Goal: Task Accomplishment & Management: Complete application form

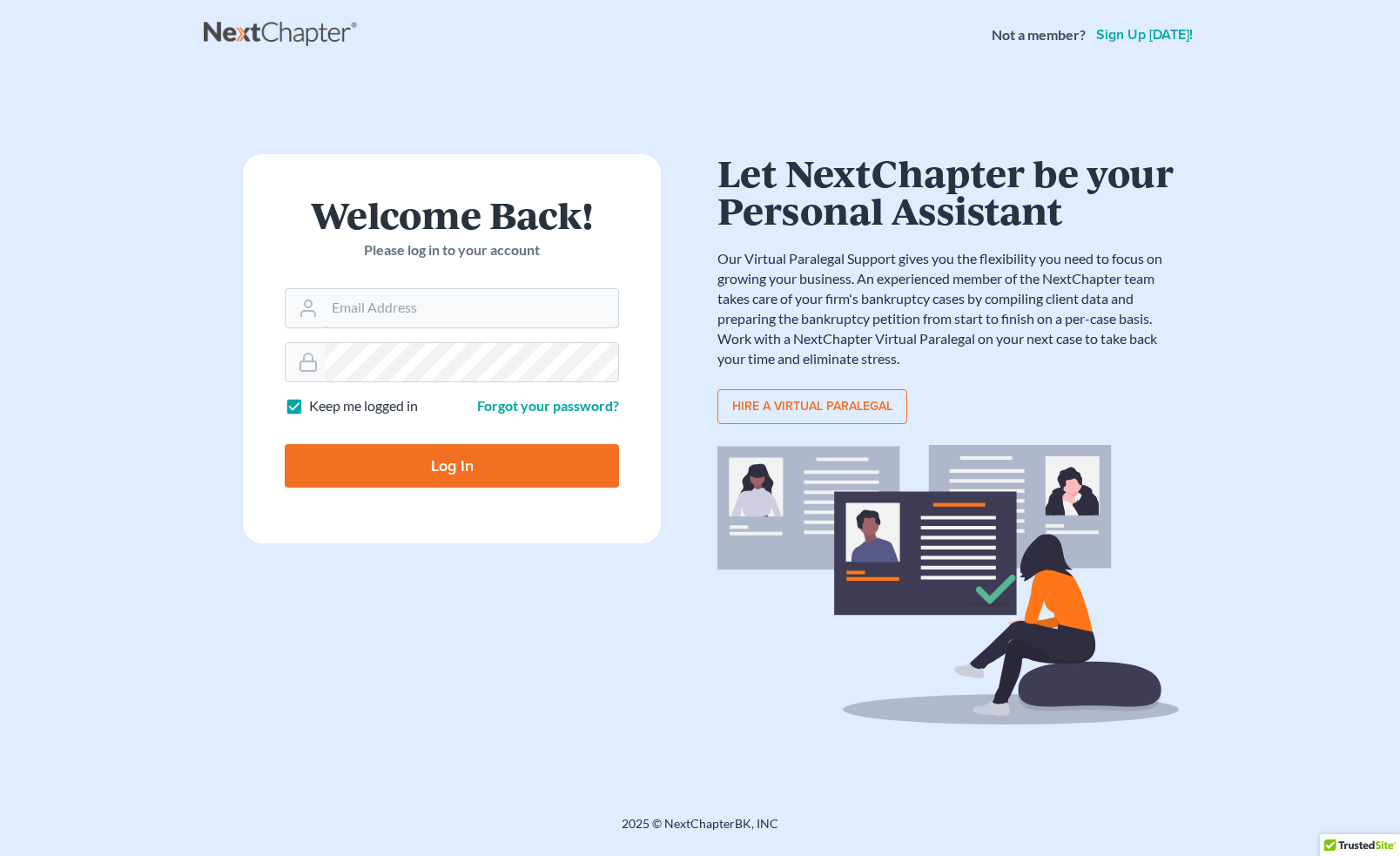
type input "[PERSON_NAME][EMAIL_ADDRESS][DOMAIN_NAME]"
click at [467, 467] on input "Log In" at bounding box center [451, 465] width 335 height 44
type input "Thinking..."
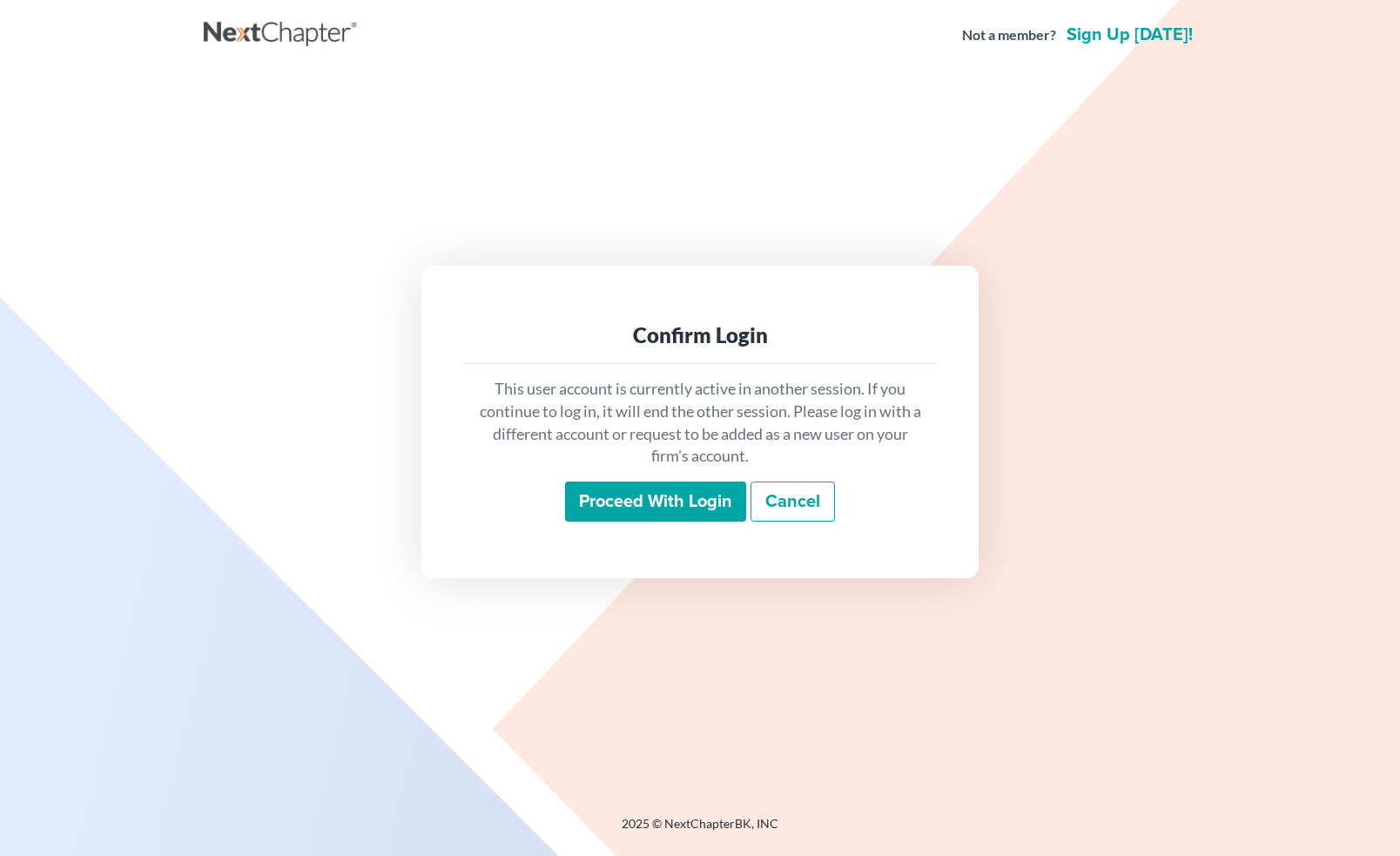
click at [672, 504] on input "Proceed with login" at bounding box center [655, 502] width 181 height 40
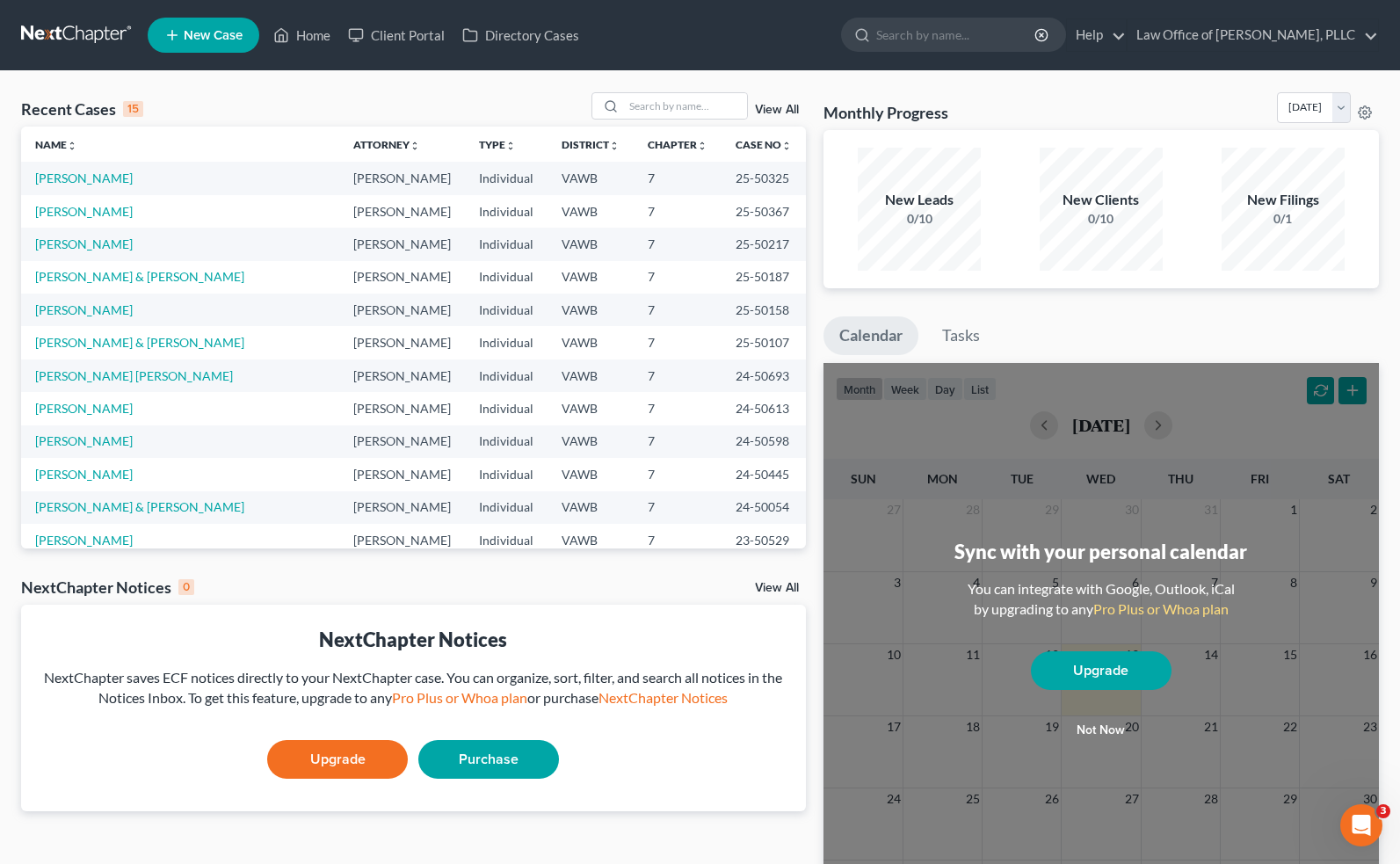
click at [200, 51] on link "New Case" at bounding box center [203, 35] width 112 height 35
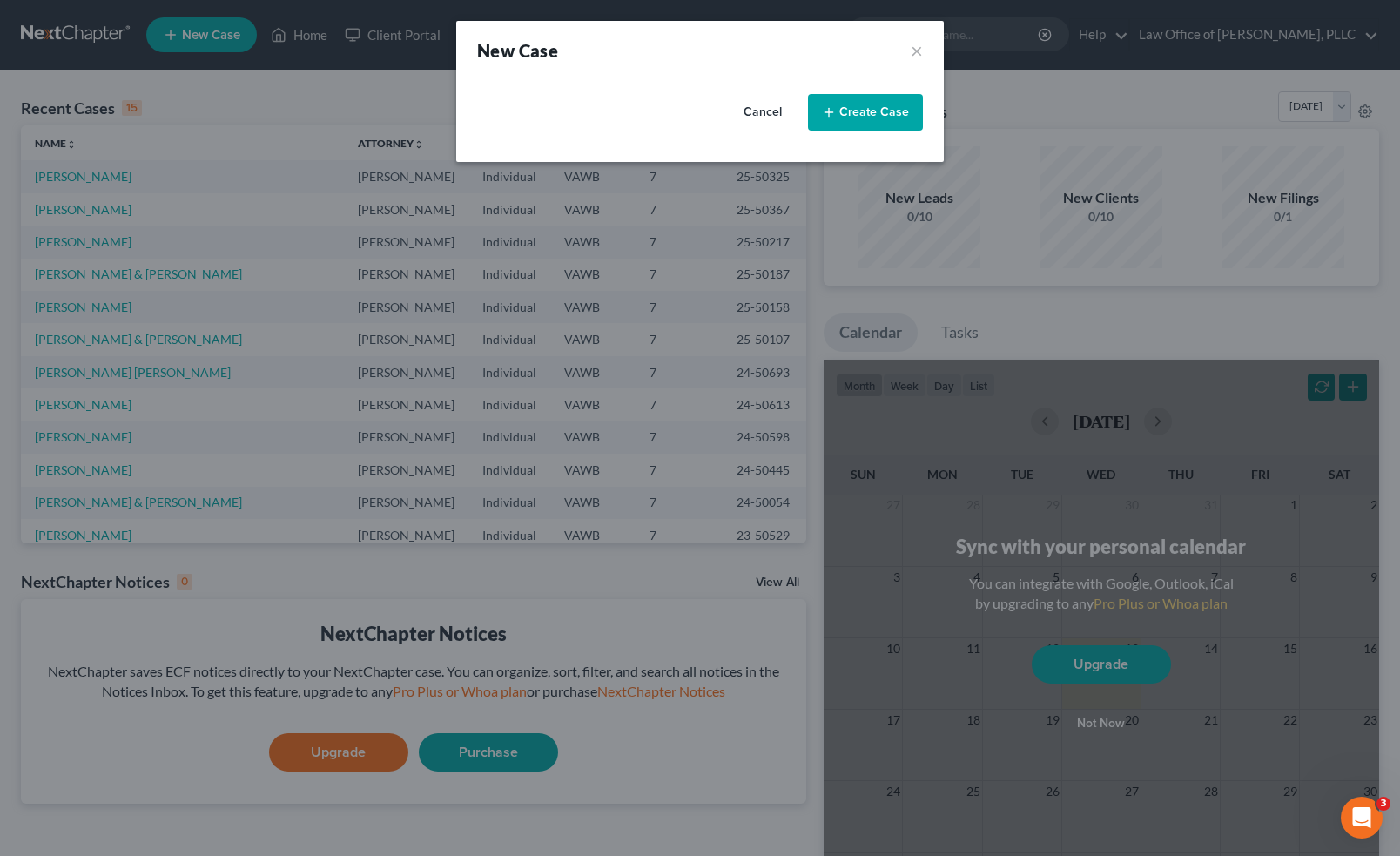
select select "84"
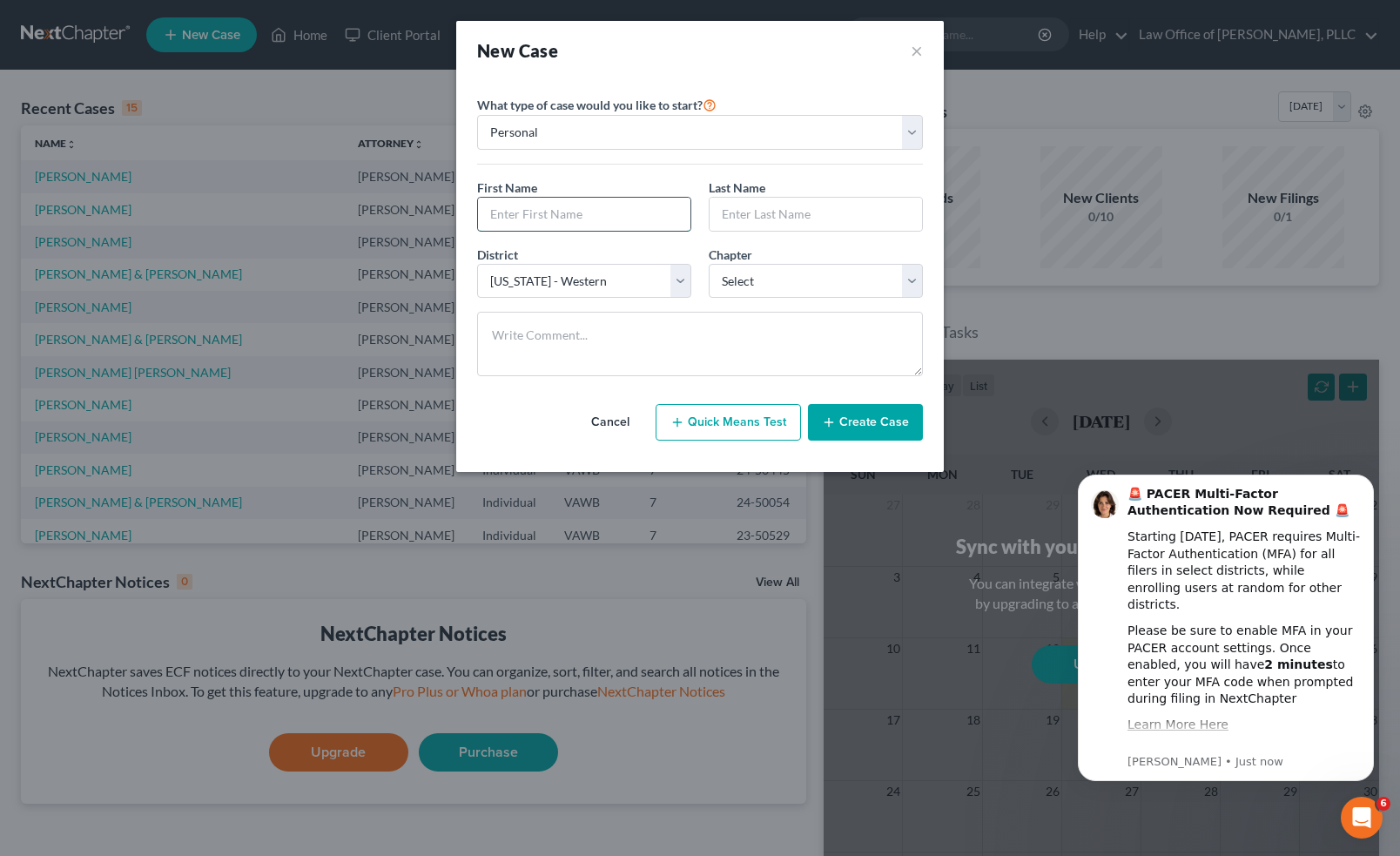
click at [589, 225] on input "text" at bounding box center [584, 214] width 213 height 33
type input "Keith"
type input "Armentrout"
click at [826, 291] on select "Select 7 11 12 13" at bounding box center [816, 281] width 214 height 35
select select "0"
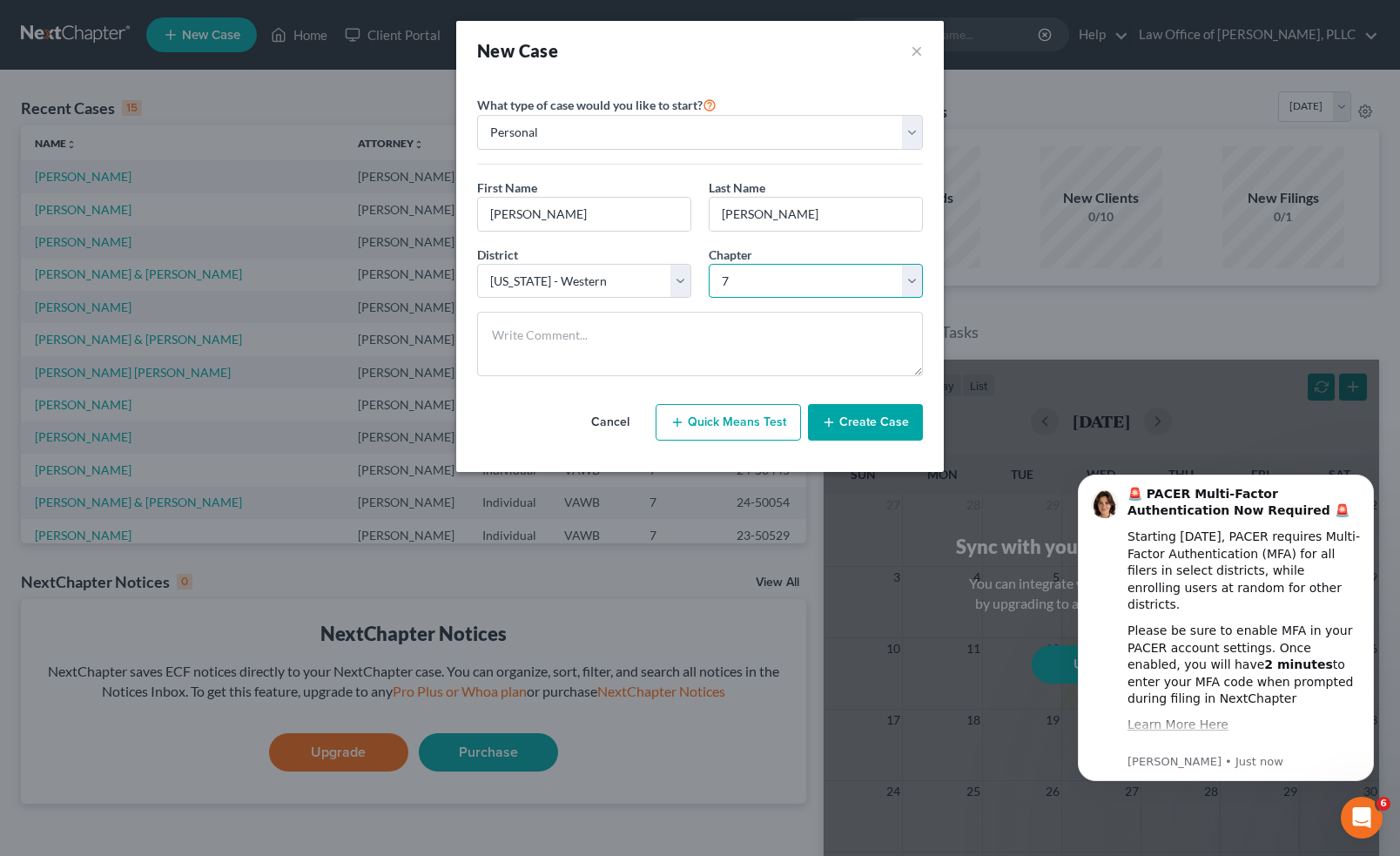
click at [708, 264] on select "Select 7 11 12 13" at bounding box center [816, 281] width 214 height 35
click at [916, 431] on button "Create Case" at bounding box center [865, 421] width 115 height 36
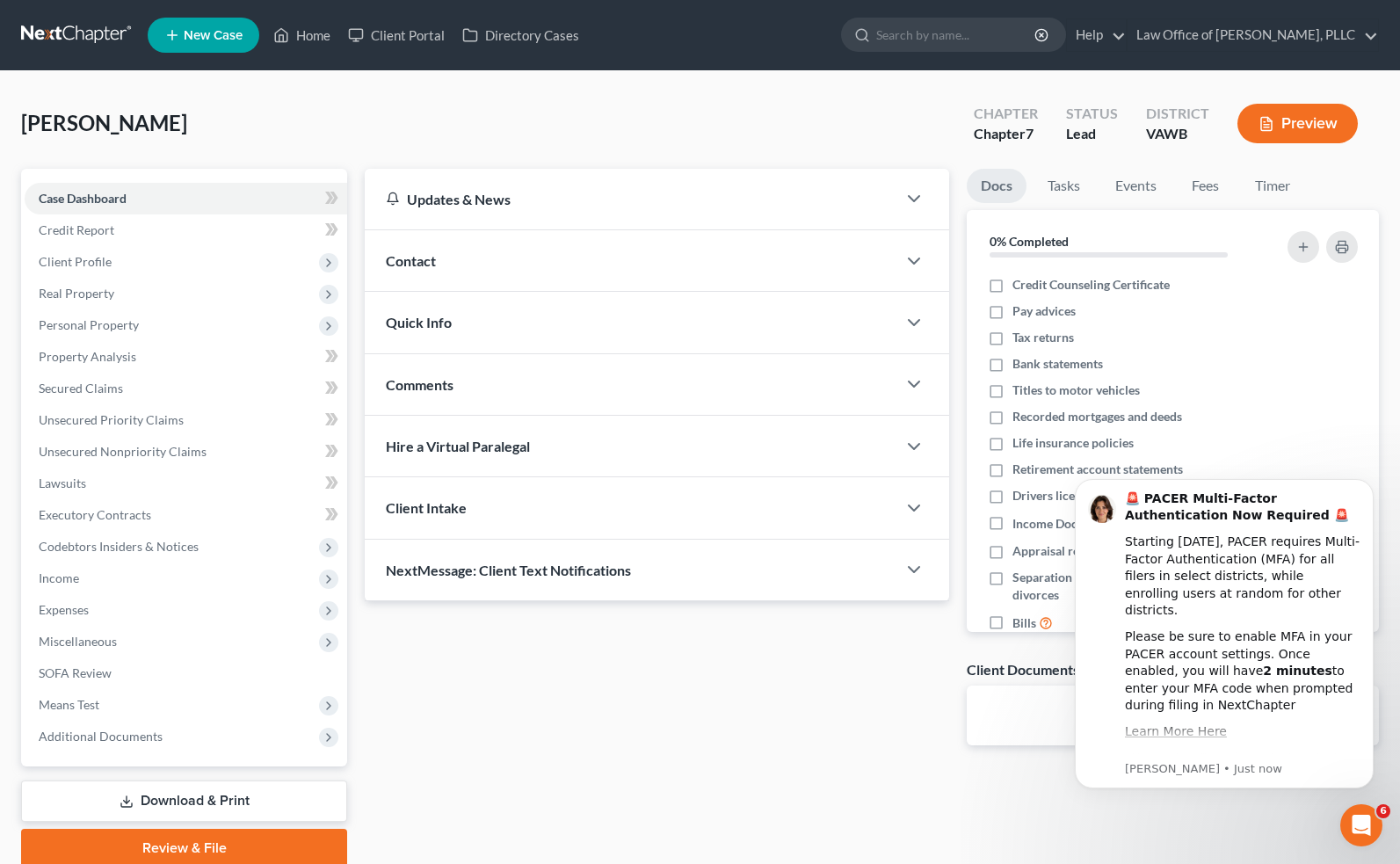
click at [745, 267] on div "Contact" at bounding box center [630, 261] width 532 height 60
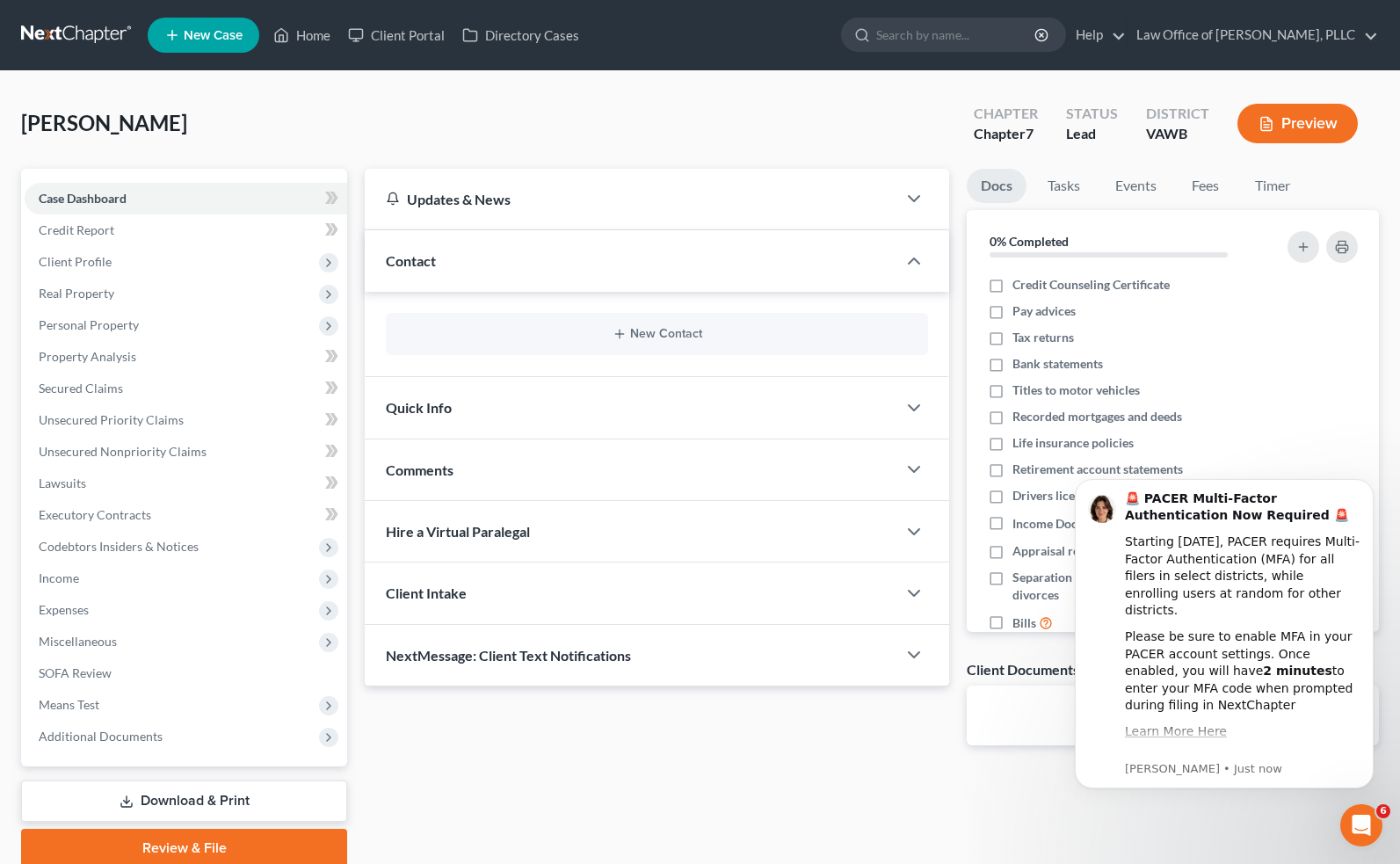
click at [667, 319] on div "New Contact" at bounding box center [657, 334] width 542 height 42
click at [671, 333] on button "New Contact" at bounding box center [657, 333] width 514 height 14
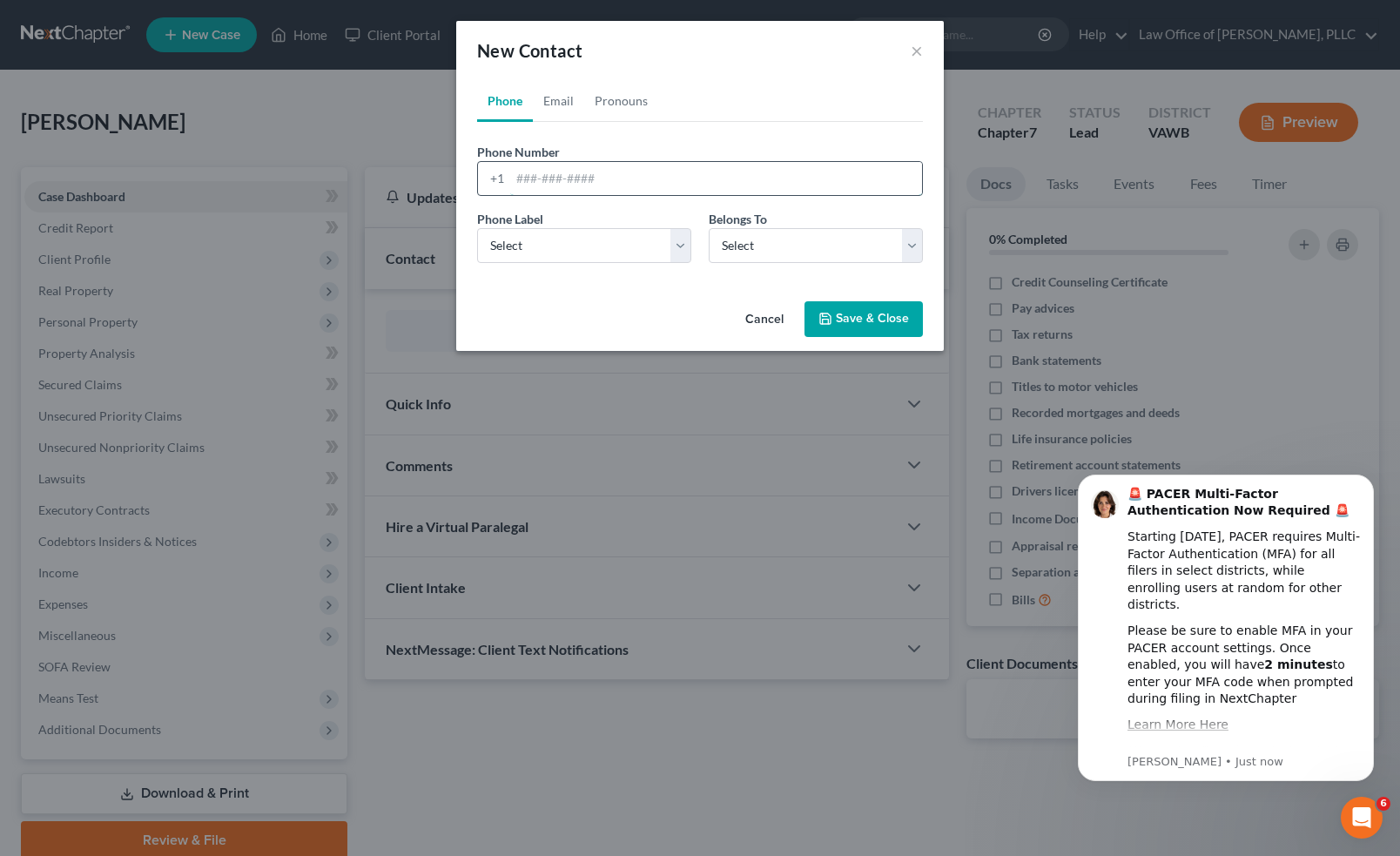
click at [592, 187] on input "tel" at bounding box center [716, 178] width 412 height 33
click at [538, 180] on input "540211-3040" at bounding box center [716, 178] width 412 height 33
type input "540-211-3040"
click at [532, 252] on select "Select Mobile Home Work Other" at bounding box center [584, 245] width 214 height 35
select select "1"
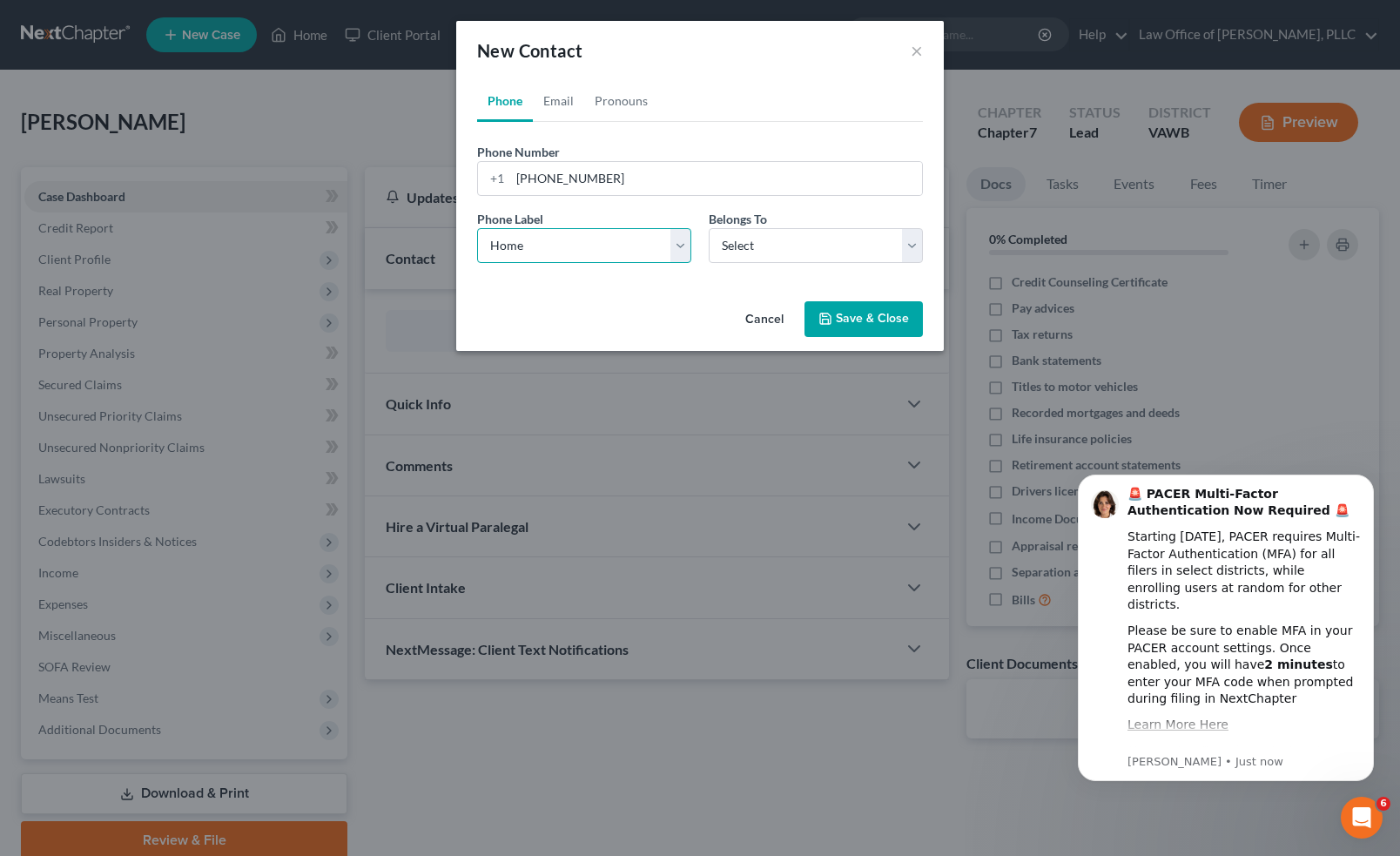
click at [477, 228] on select "Select Mobile Home Work Other" at bounding box center [584, 245] width 214 height 35
click at [859, 252] on select "Select Client Other" at bounding box center [816, 245] width 214 height 35
select select "0"
click at [708, 228] on select "Select Client Other" at bounding box center [816, 245] width 214 height 35
select select "0"
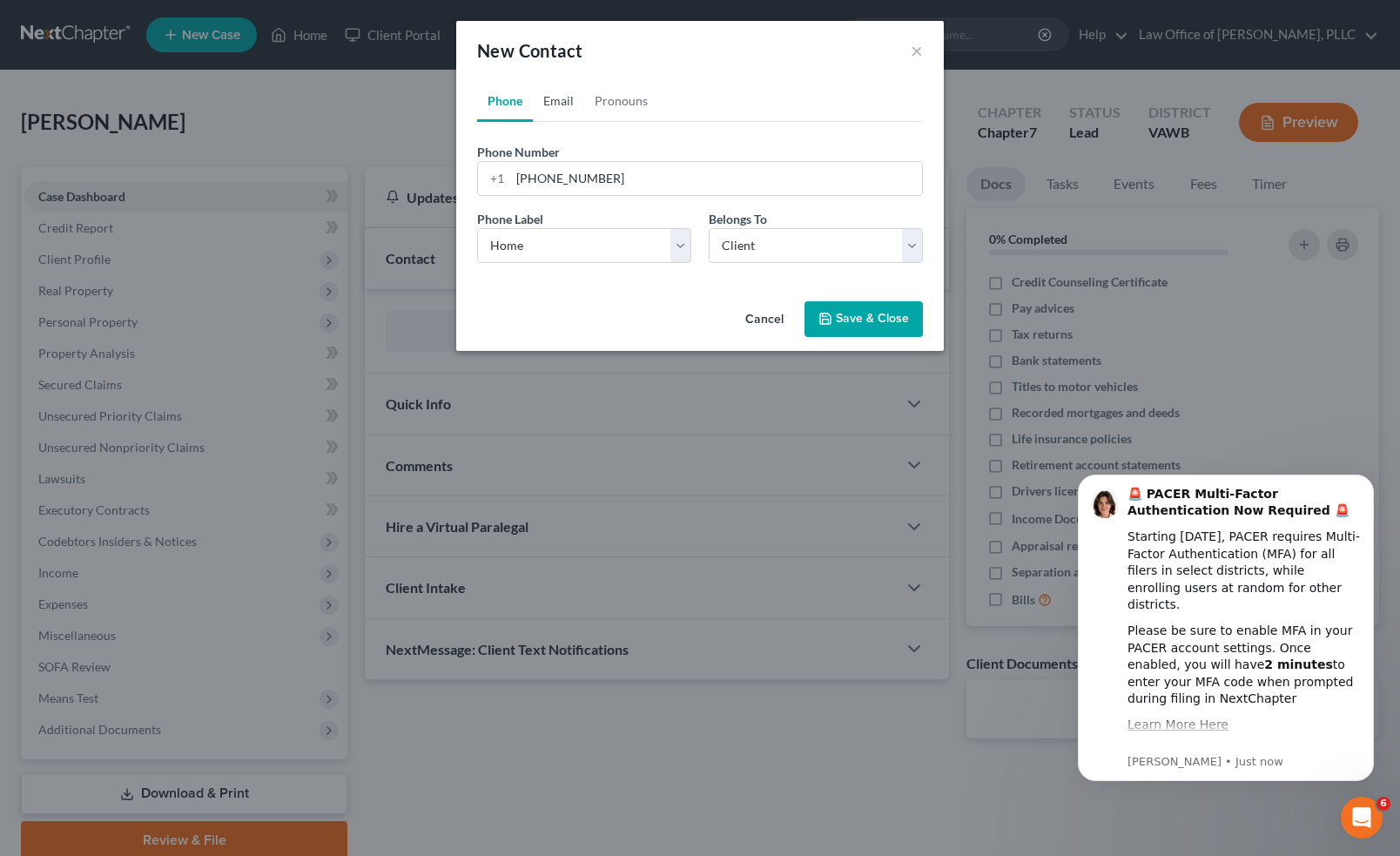
click at [559, 89] on link "Email" at bounding box center [558, 101] width 51 height 42
click at [559, 165] on input "email" at bounding box center [716, 178] width 412 height 33
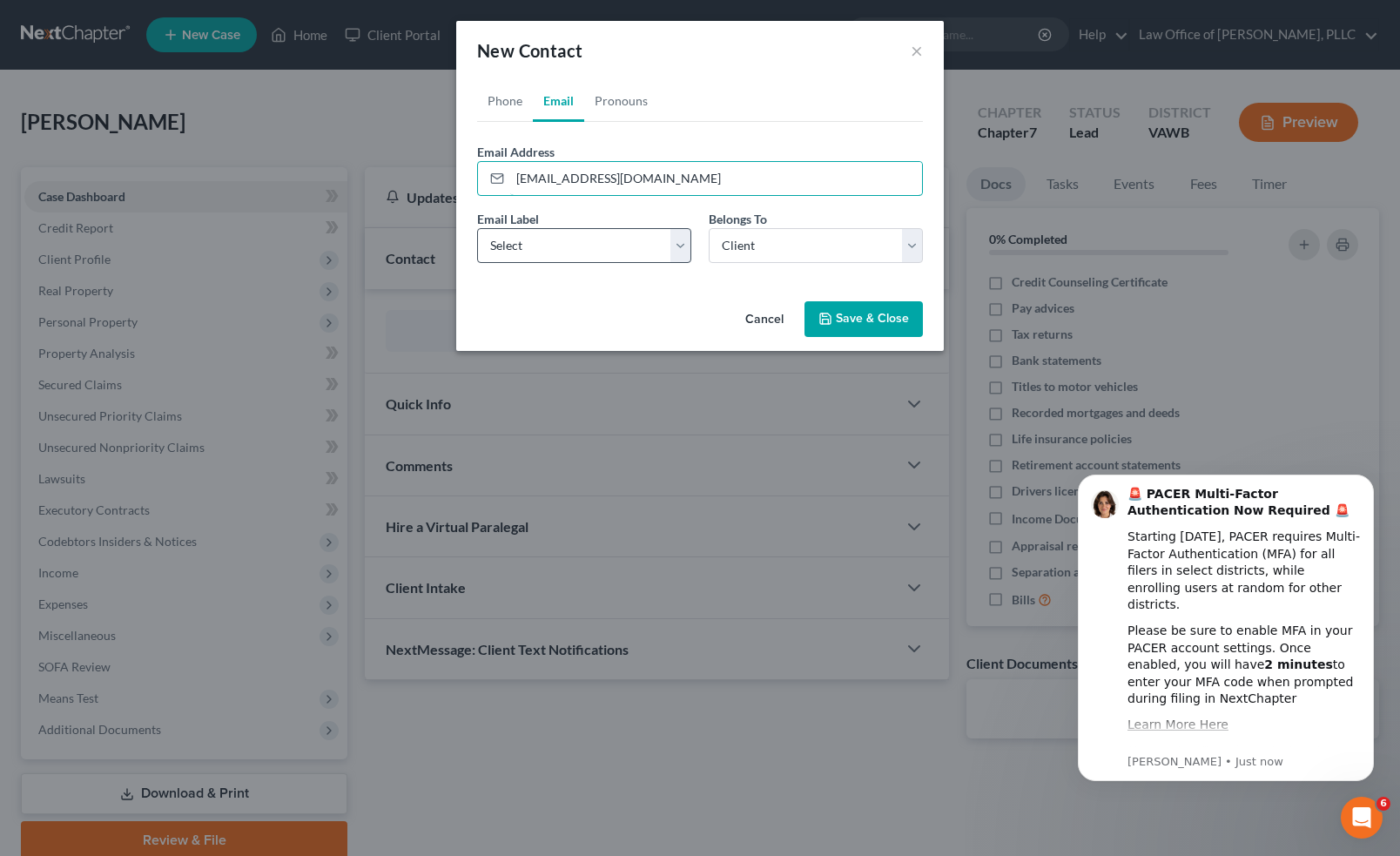
type input "keitharmentrout@yahoo.com"
click at [634, 248] on select "Select Home Work Other" at bounding box center [584, 245] width 214 height 35
click at [881, 328] on button "Save & Close" at bounding box center [863, 319] width 118 height 36
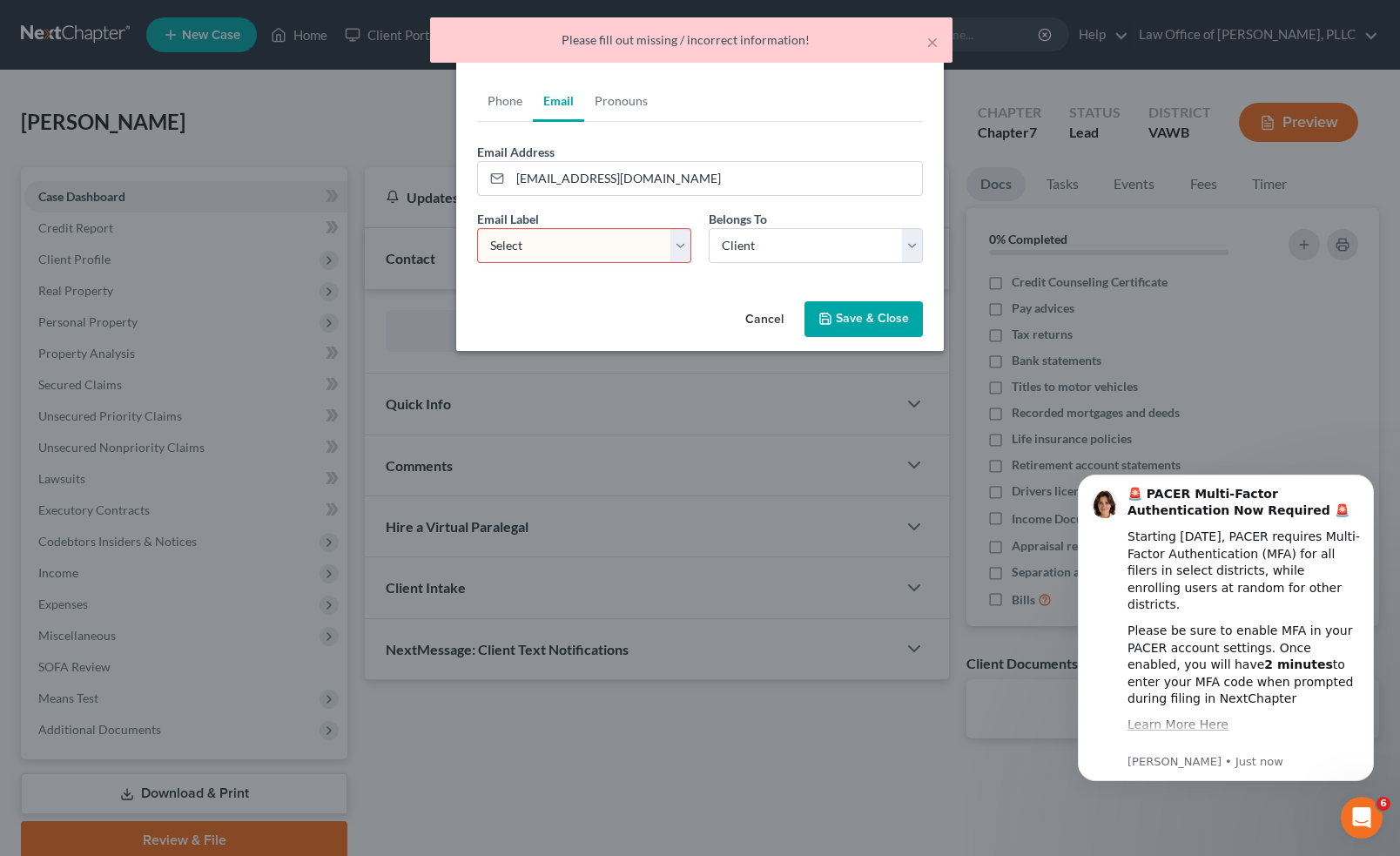
click at [653, 244] on select "Select Home Work Other" at bounding box center [584, 245] width 214 height 35
select select "0"
click at [477, 228] on select "Select Home Work Other" at bounding box center [584, 245] width 214 height 35
click at [861, 313] on button "Save & Close" at bounding box center [863, 319] width 118 height 36
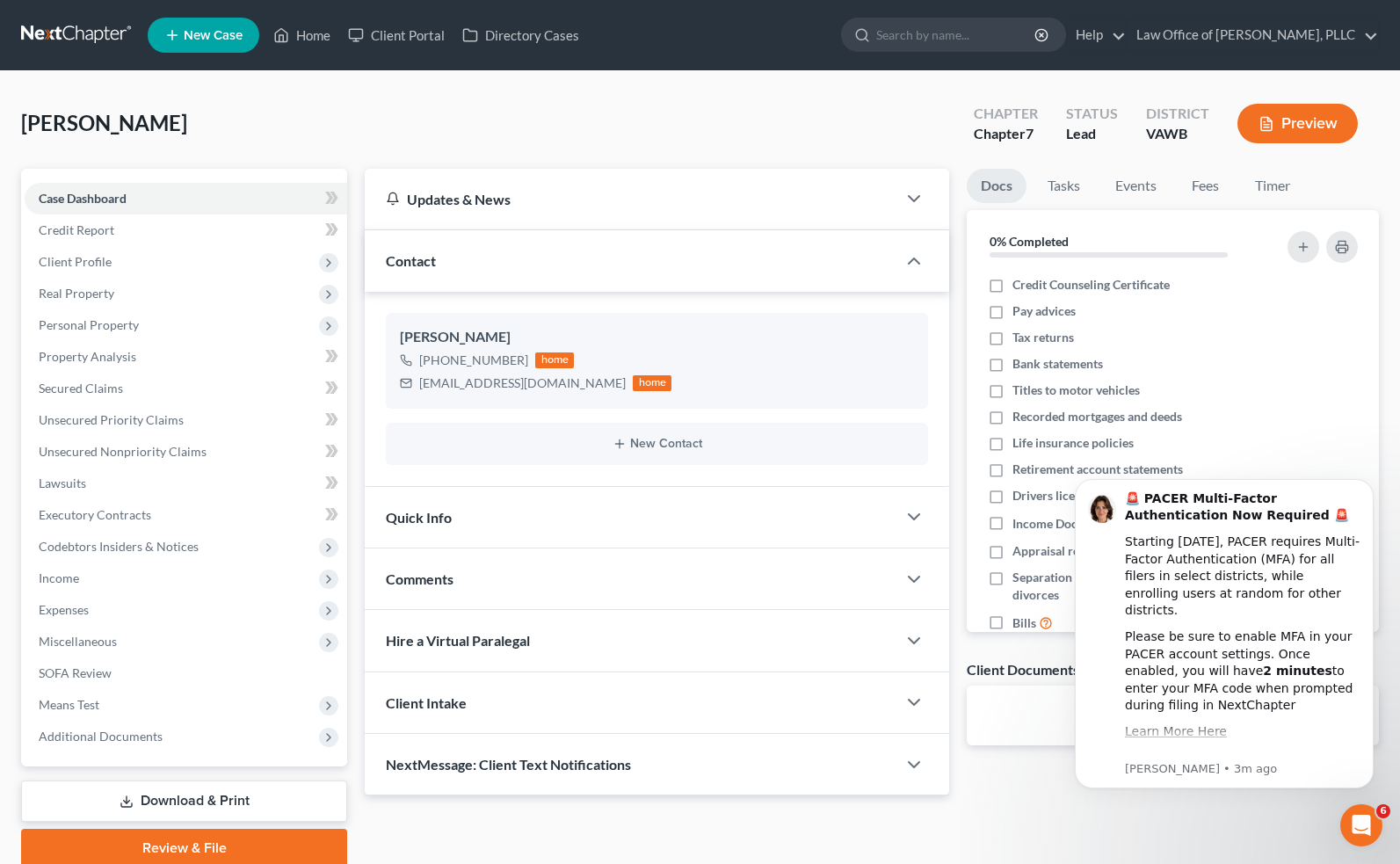
scroll to position [71, 0]
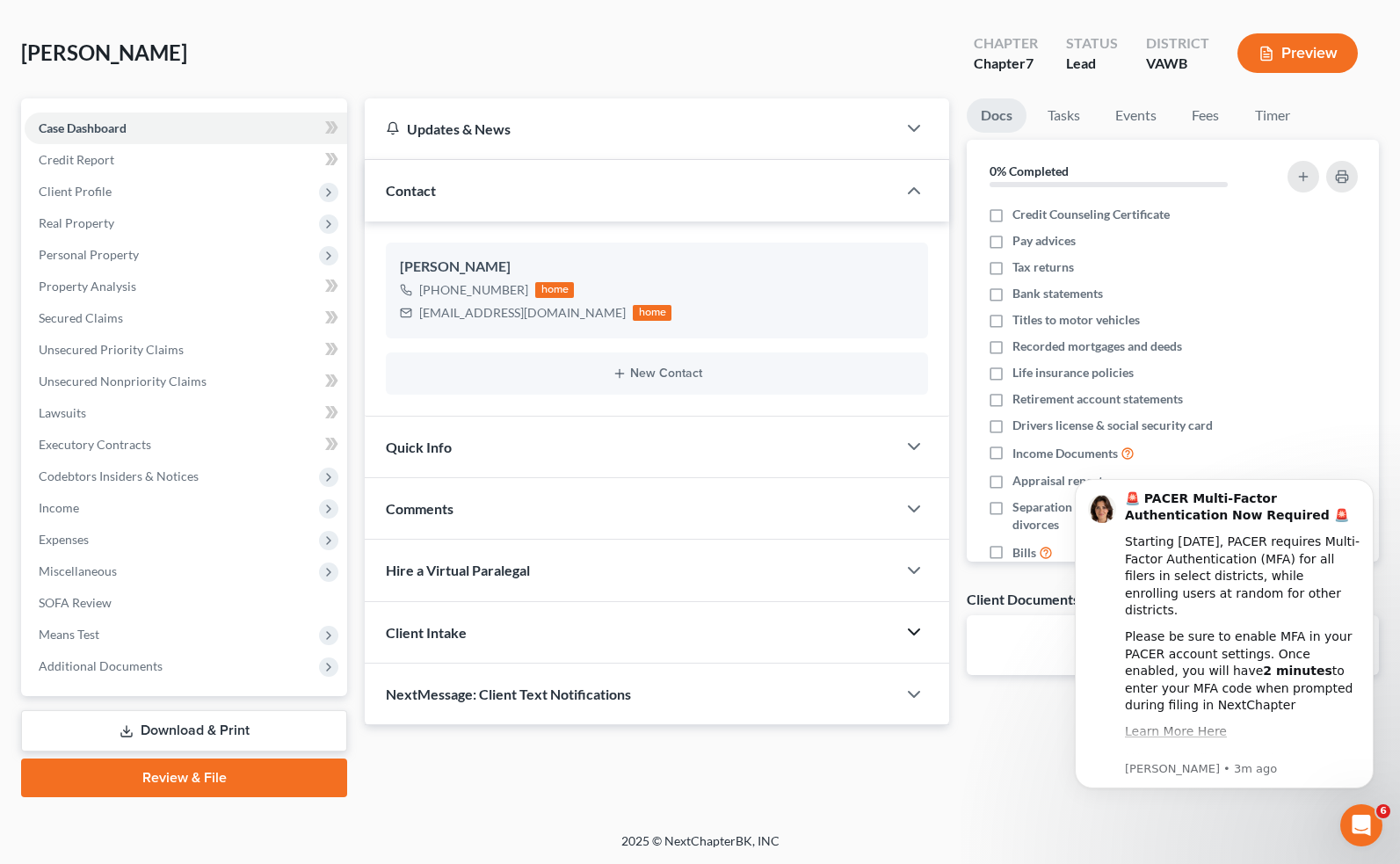
click at [917, 630] on polyline "button" at bounding box center [914, 632] width 10 height 6
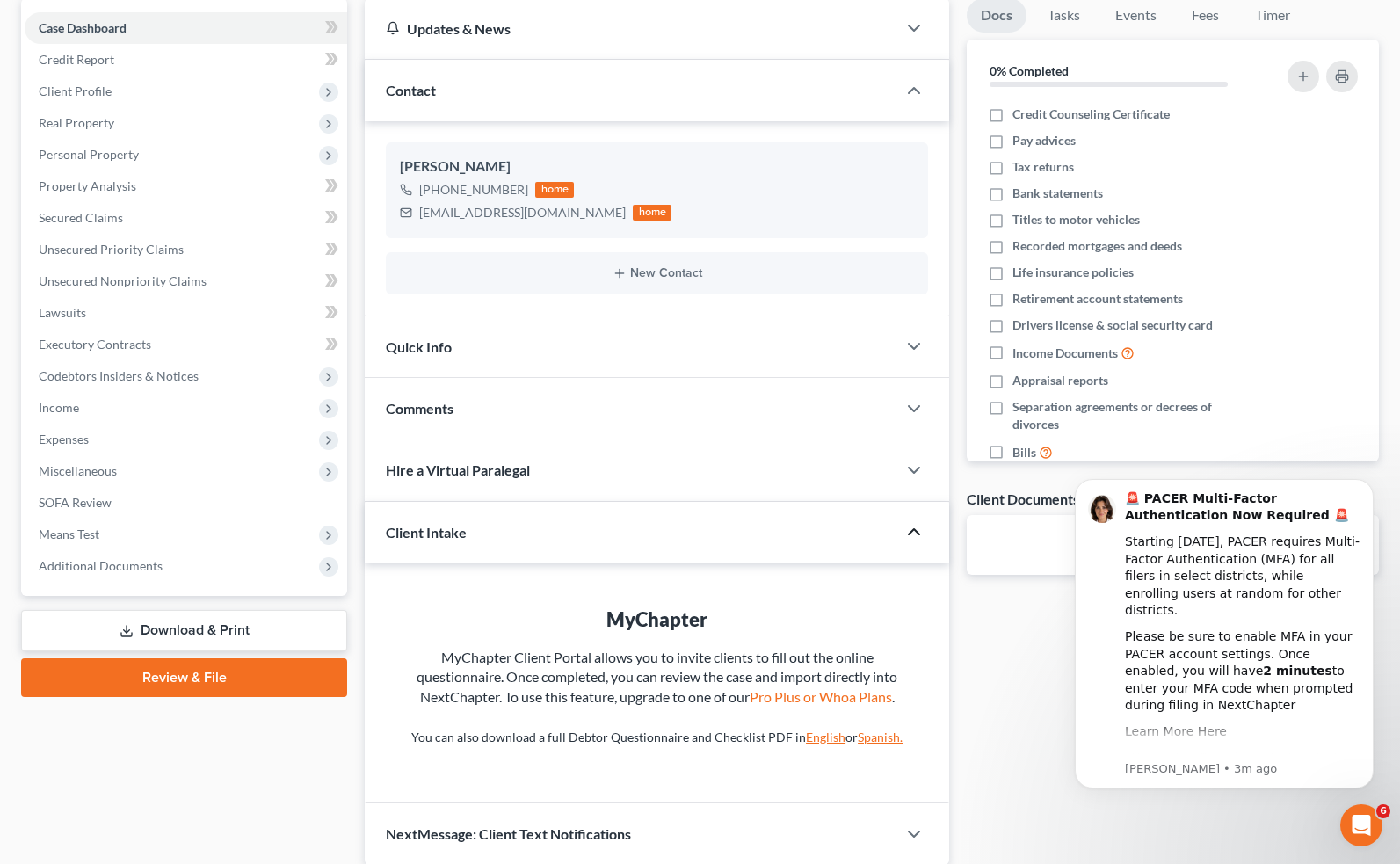
scroll to position [238, 0]
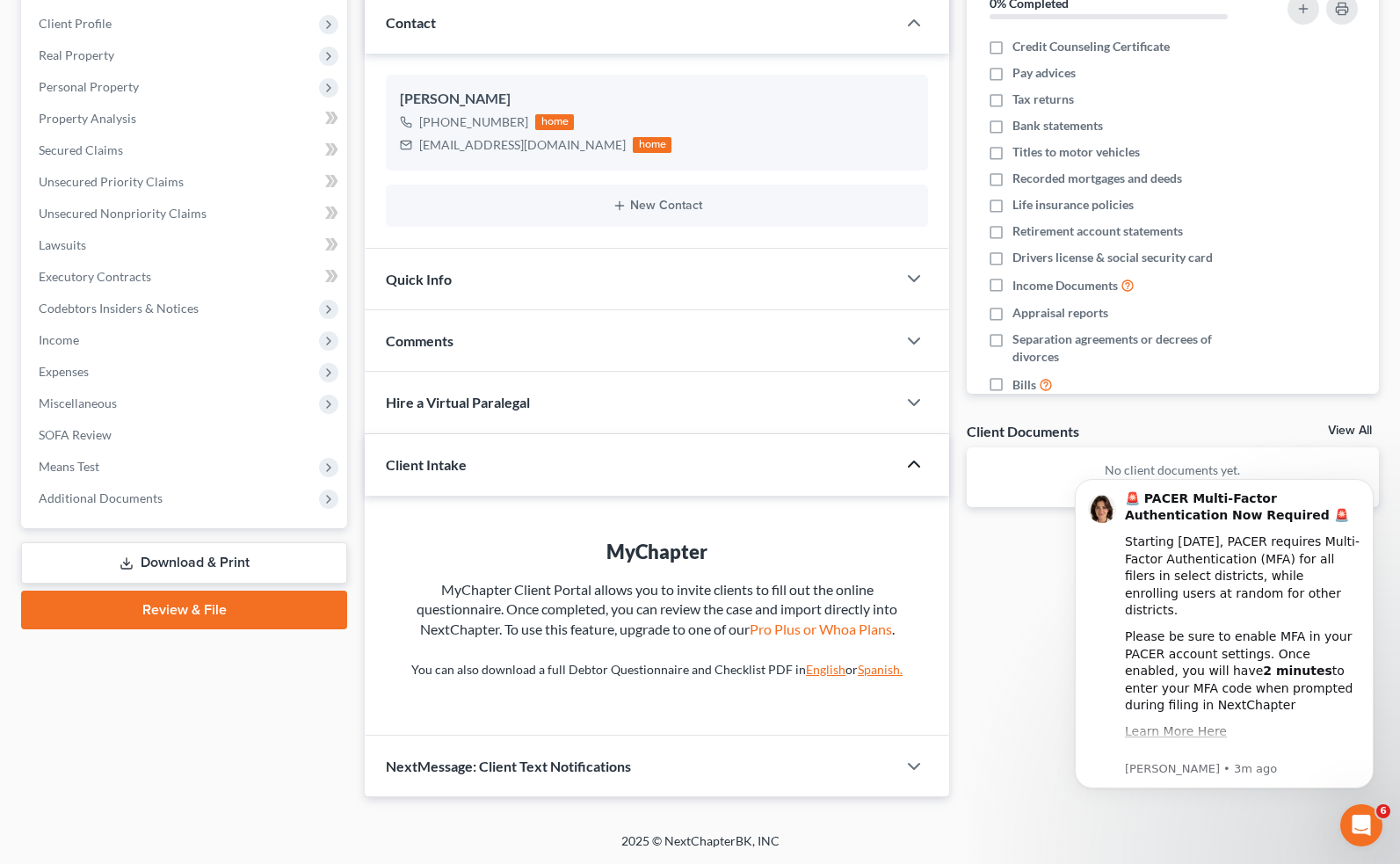
click at [812, 670] on link "English" at bounding box center [826, 669] width 40 height 15
